Goal: Task Accomplishment & Management: Use online tool/utility

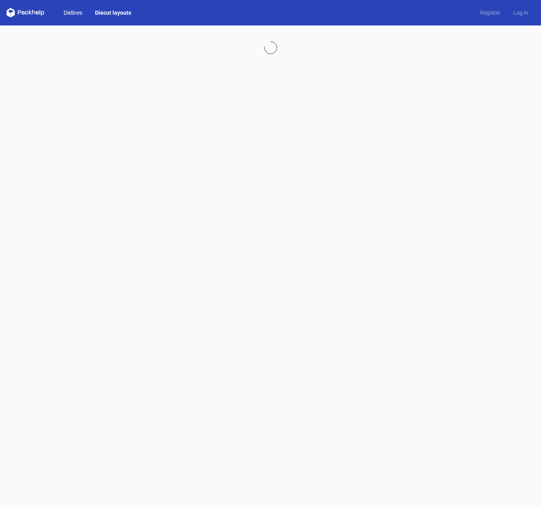
click at [70, 11] on link "Dielines" at bounding box center [72, 13] width 31 height 8
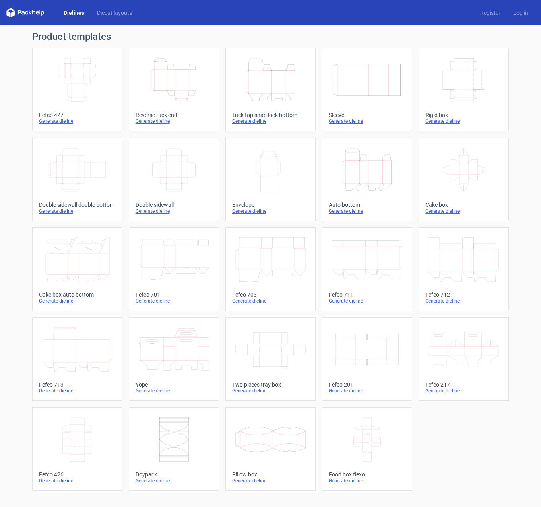
click at [376, 167] on icon "Height Depth Width" at bounding box center [367, 170] width 70 height 45
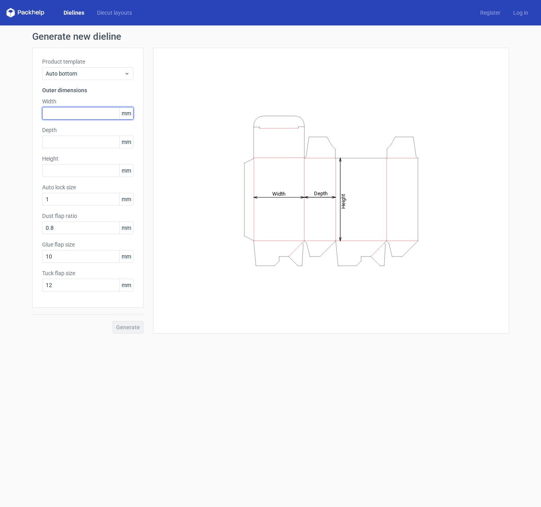
click at [70, 113] on input "text" at bounding box center [87, 113] width 91 height 13
type input "140"
click at [62, 167] on input "text" at bounding box center [87, 170] width 91 height 13
type input "225"
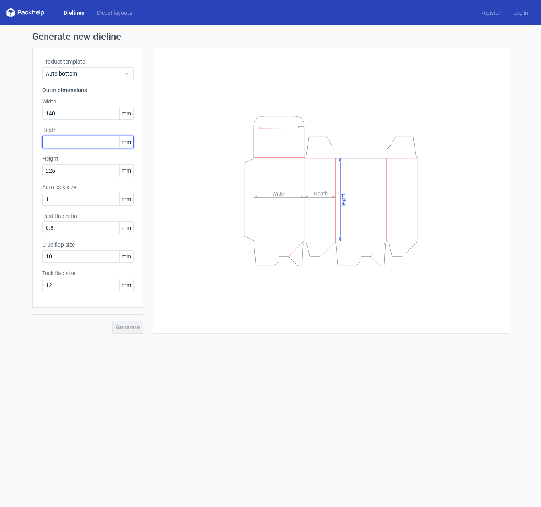
click at [67, 138] on input "text" at bounding box center [87, 142] width 91 height 13
type input "80"
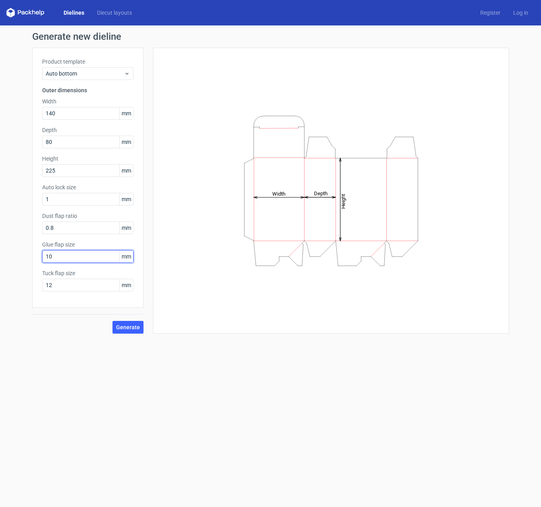
drag, startPoint x: 67, startPoint y: 255, endPoint x: 27, endPoint y: 255, distance: 39.8
click at [27, 255] on div "Generate new dieline Product template Auto bottom Outer dimensions Width 140 mm…" at bounding box center [270, 182] width 541 height 315
type input "20"
drag, startPoint x: 58, startPoint y: 284, endPoint x: 21, endPoint y: 282, distance: 37.0
click at [21, 282] on div "Generate new dieline Product template Auto bottom Outer dimensions Width 140 mm…" at bounding box center [270, 182] width 541 height 315
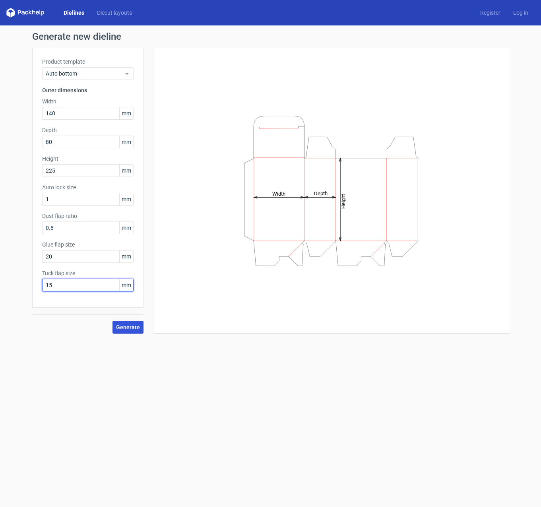
type input "15"
click at [129, 326] on span "Generate" at bounding box center [128, 328] width 24 height 6
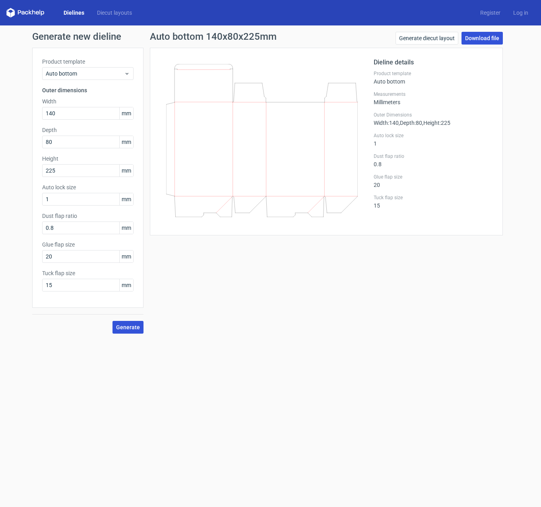
click at [476, 40] on link "Download file" at bounding box center [482, 38] width 41 height 13
